Goal: Understand process/instructions

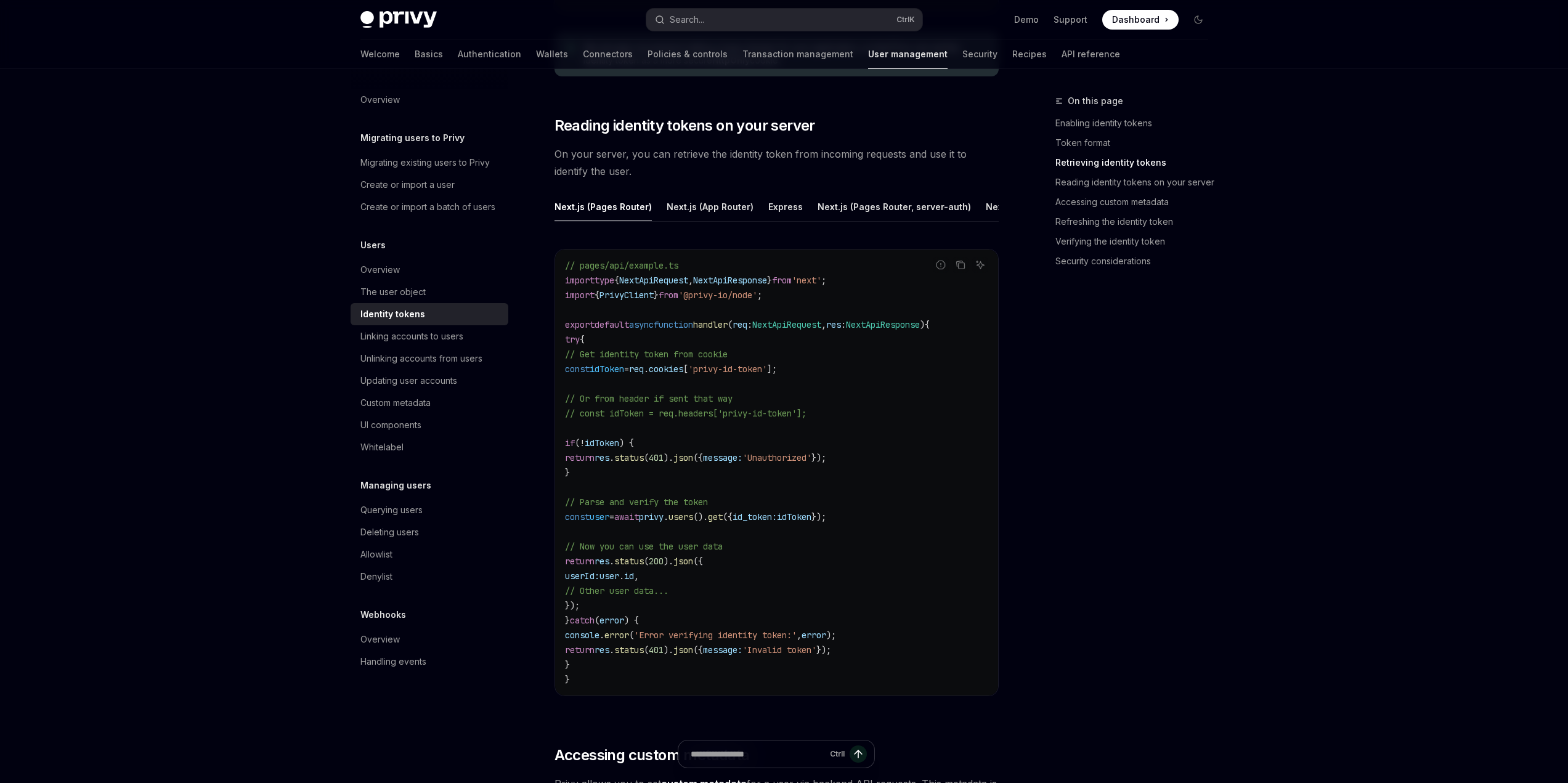
click at [644, 300] on span "PrivyClient" at bounding box center [627, 295] width 55 height 11
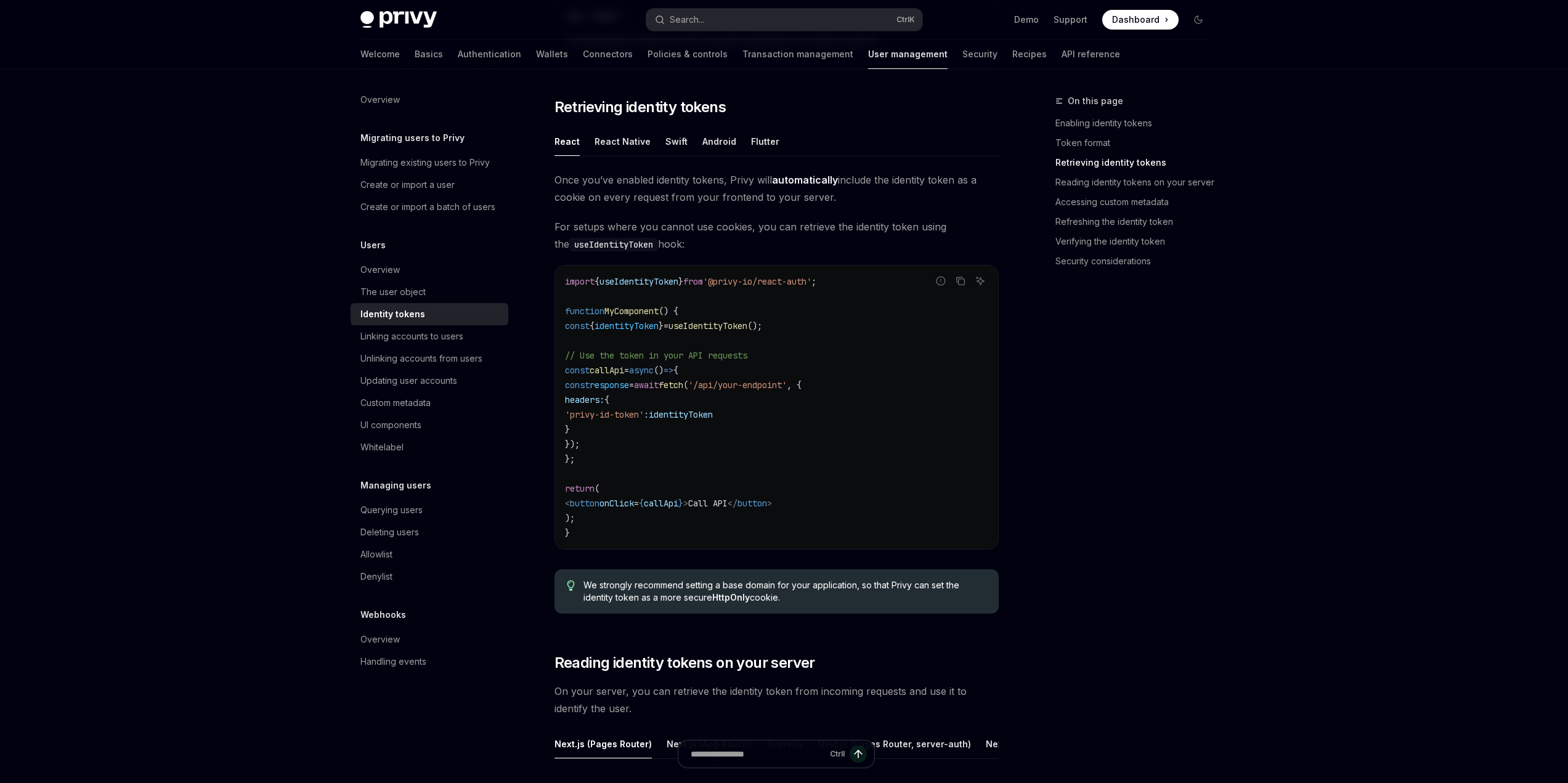
scroll to position [1047, 0]
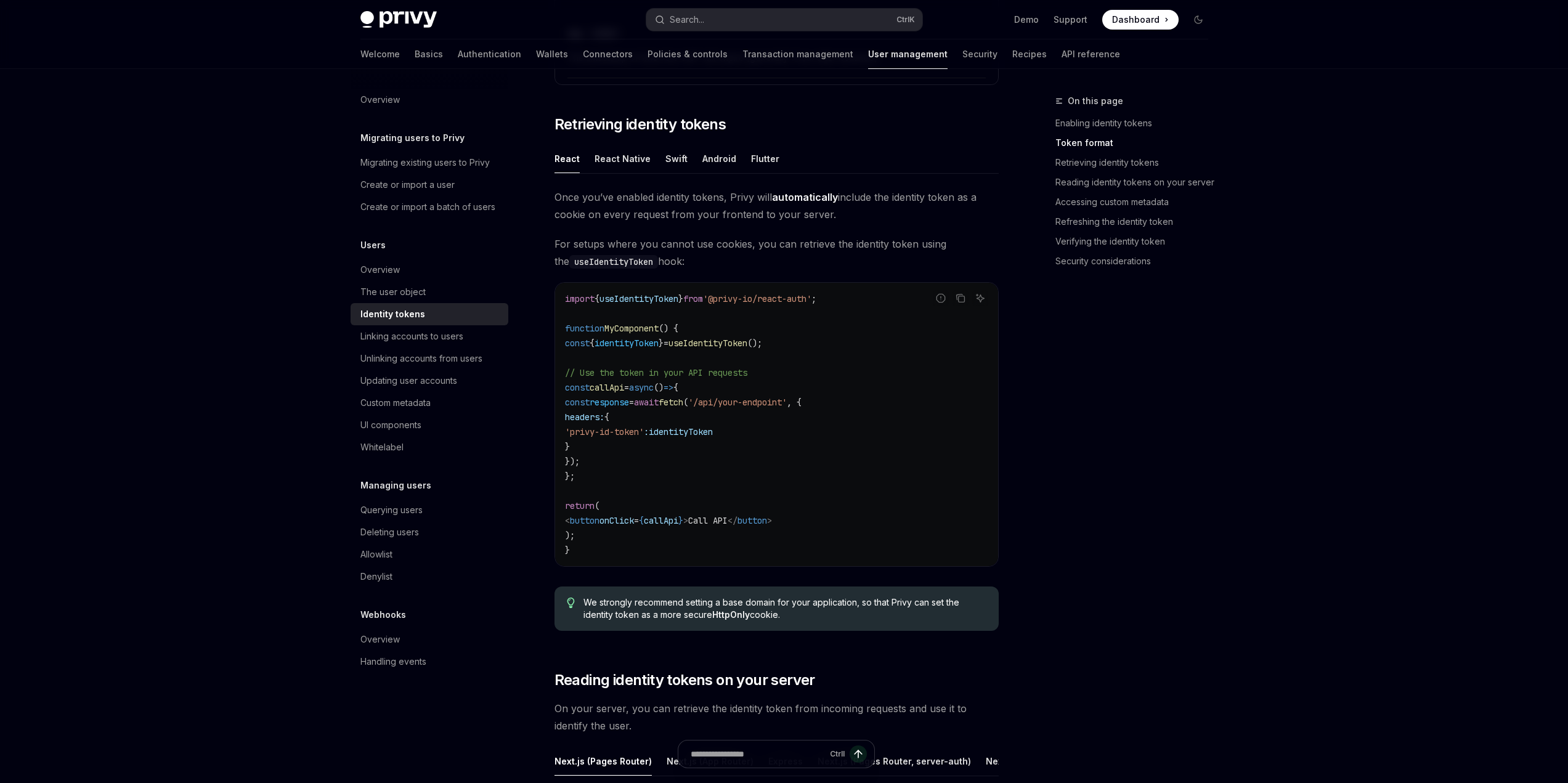
click at [729, 345] on span "useIdentityToken" at bounding box center [708, 343] width 79 height 11
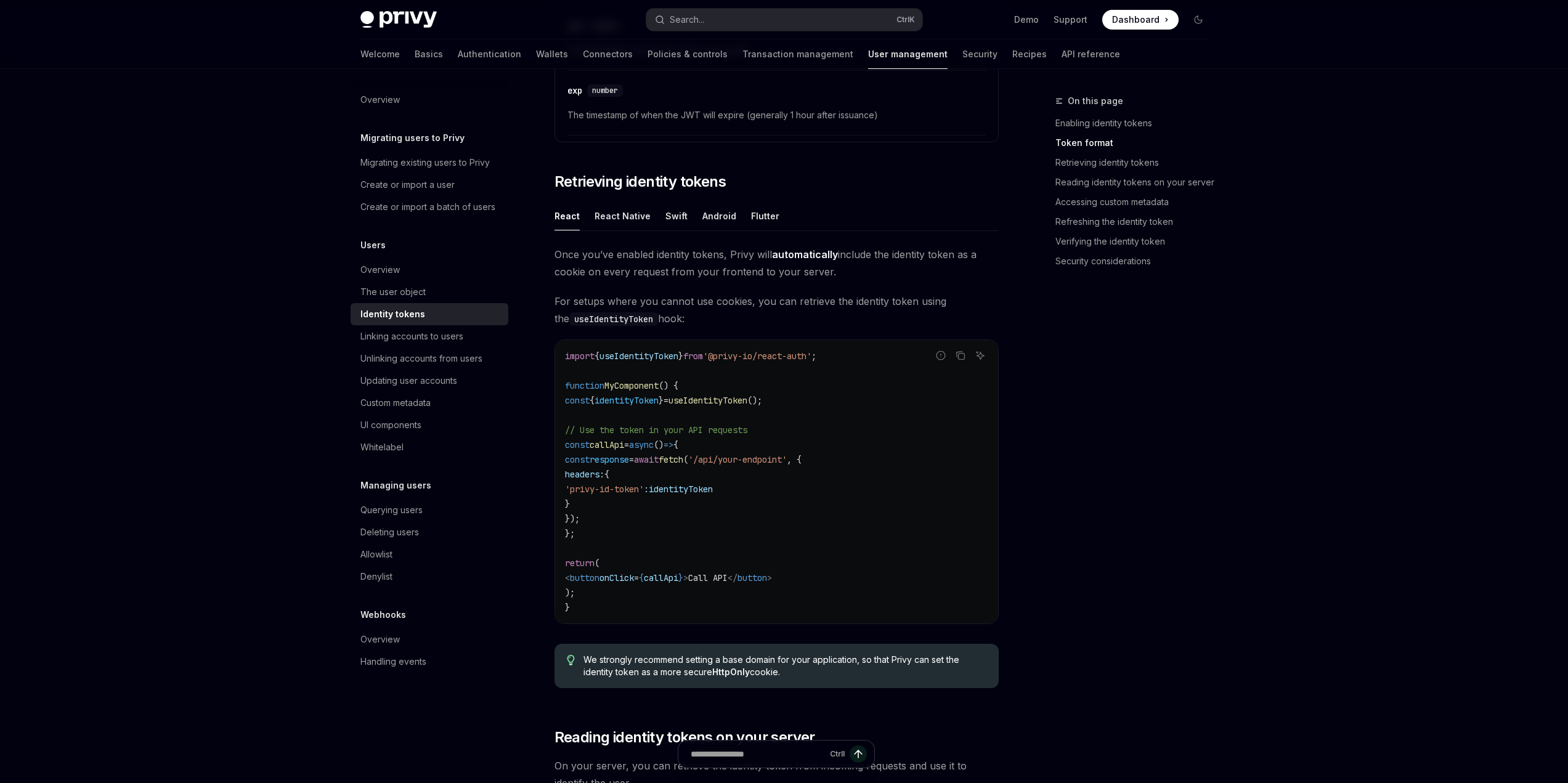
scroll to position [986, 0]
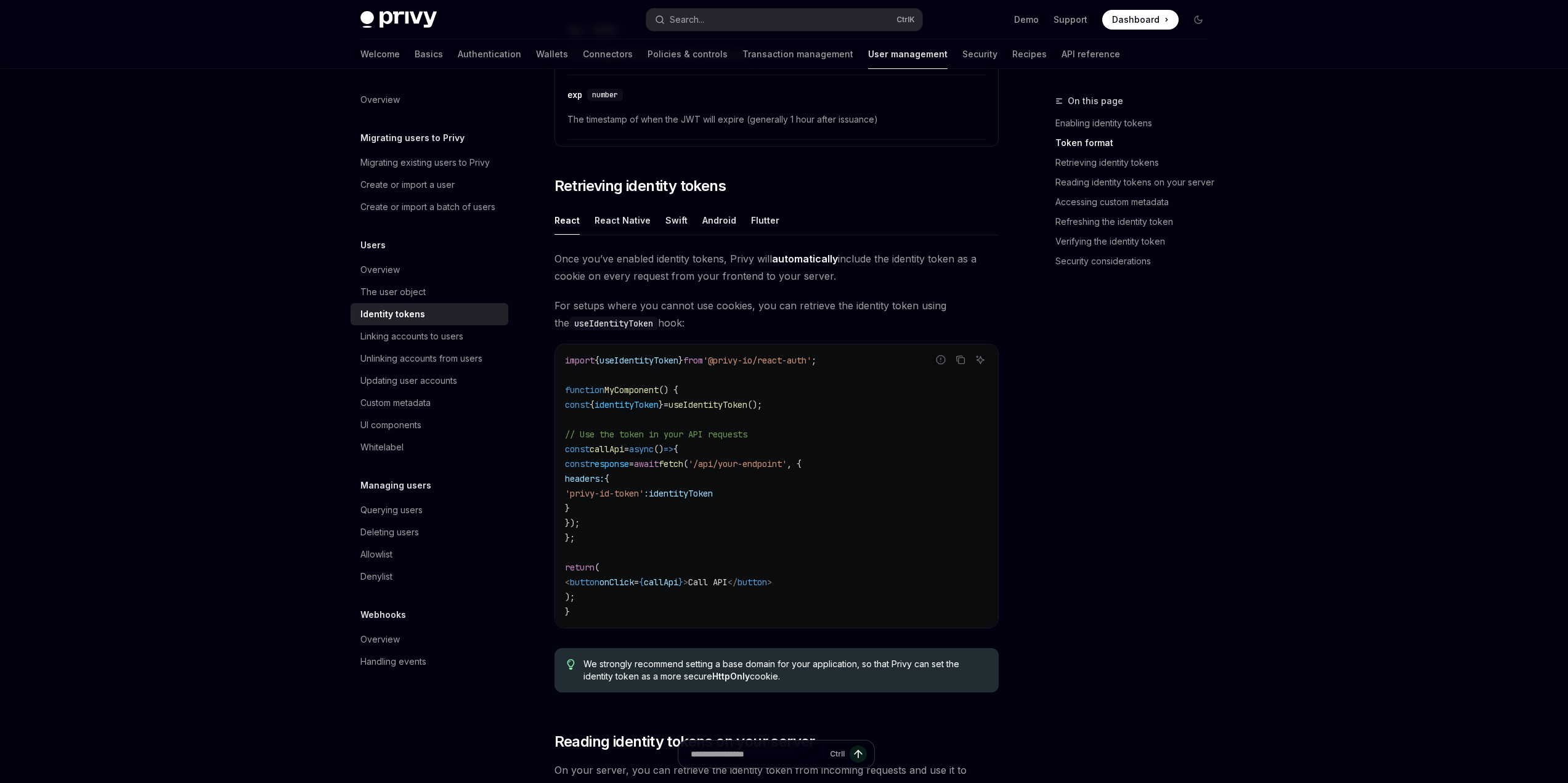
click at [716, 404] on span "useIdentityToken" at bounding box center [708, 405] width 79 height 11
click at [956, 365] on button "Copy the contents from the code block" at bounding box center [960, 360] width 16 height 16
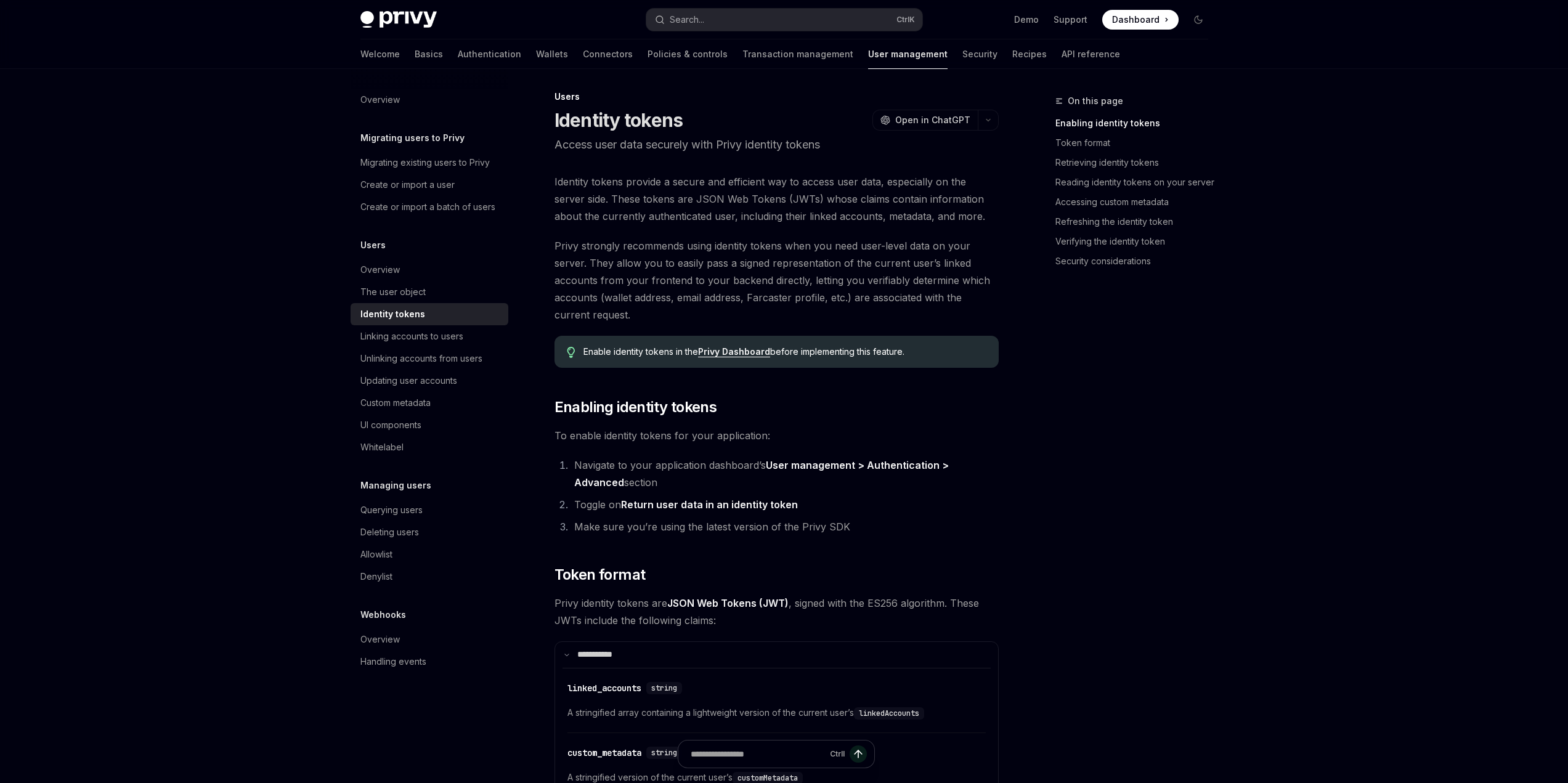
scroll to position [0, 0]
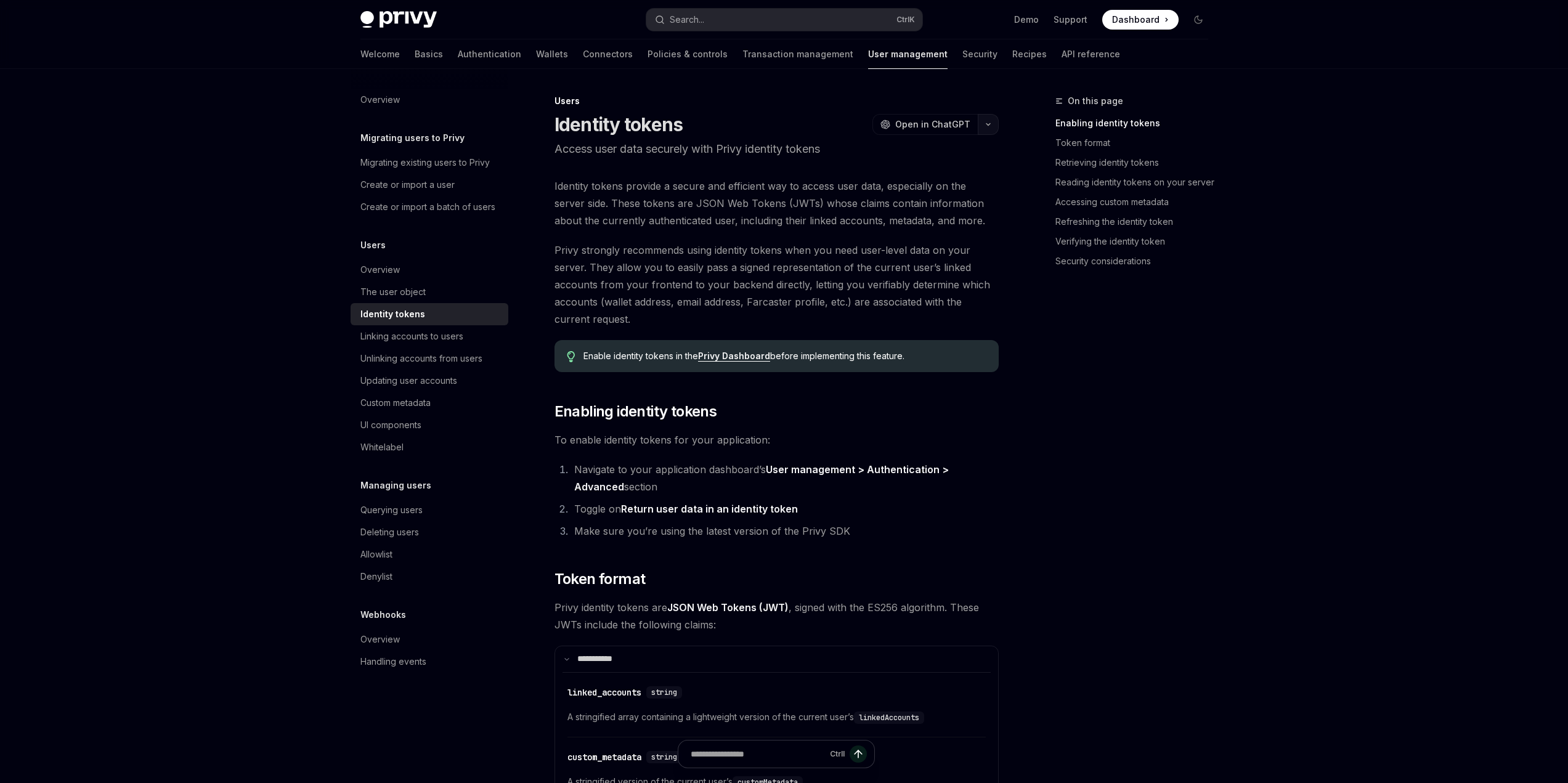
click at [988, 120] on button "button" at bounding box center [988, 124] width 21 height 21
click at [891, 251] on div "View this page as plain text" at bounding box center [906, 250] width 95 height 10
click at [988, 119] on button "button" at bounding box center [988, 124] width 21 height 21
click at [886, 215] on div "Copy page" at bounding box center [918, 210] width 120 height 12
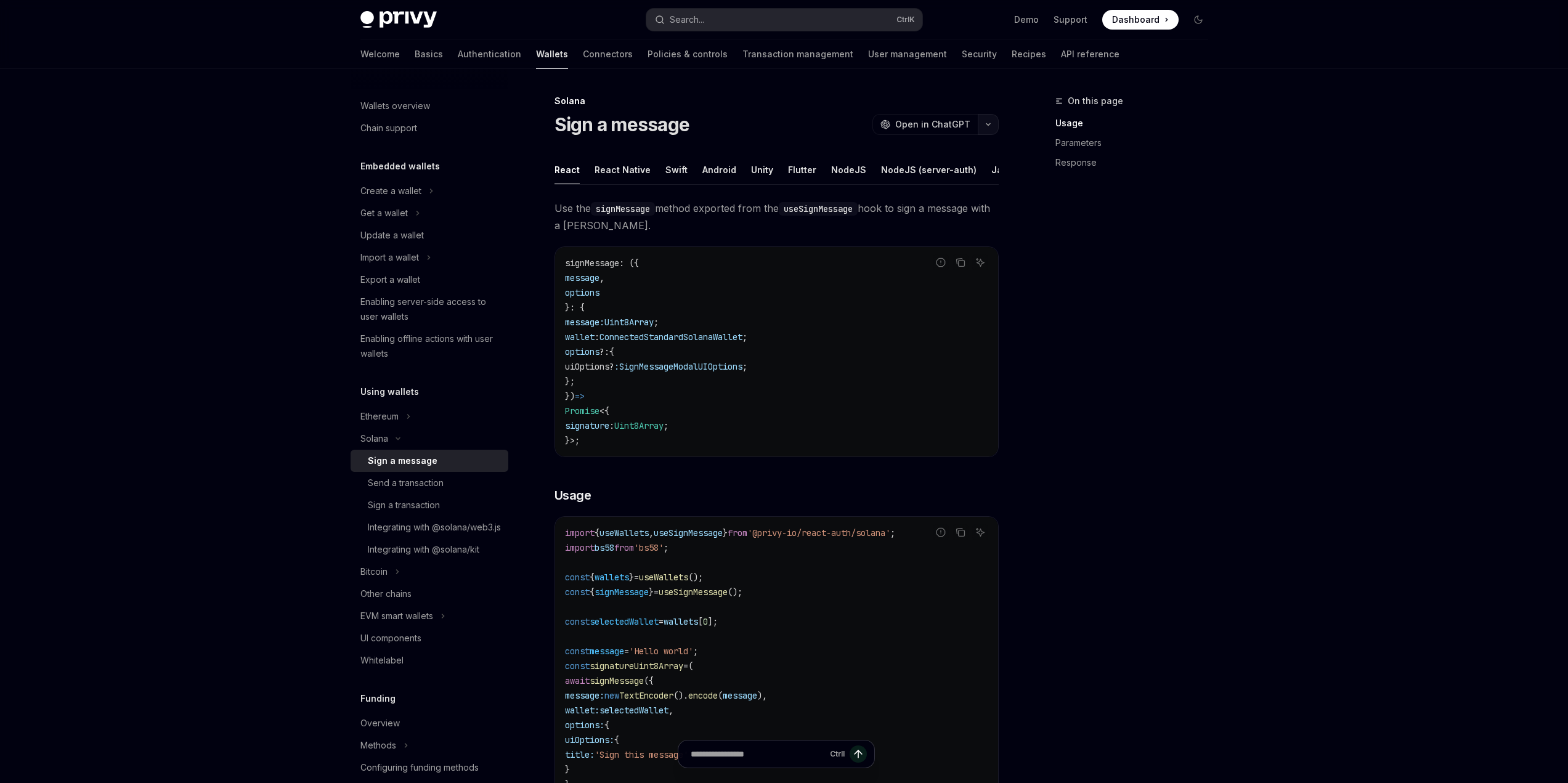
click at [990, 122] on icon "button" at bounding box center [988, 124] width 15 height 5
click at [906, 244] on div "View as Markdown" at bounding box center [906, 239] width 95 height 12
